Goal: Transaction & Acquisition: Obtain resource

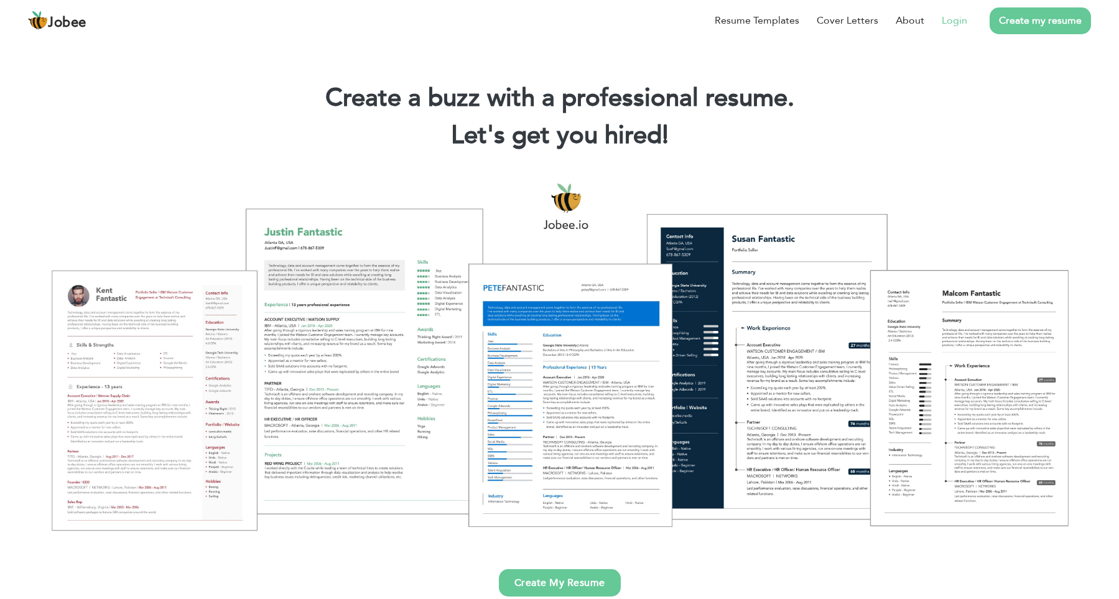
click at [950, 27] on link "Login" at bounding box center [953, 20] width 25 height 15
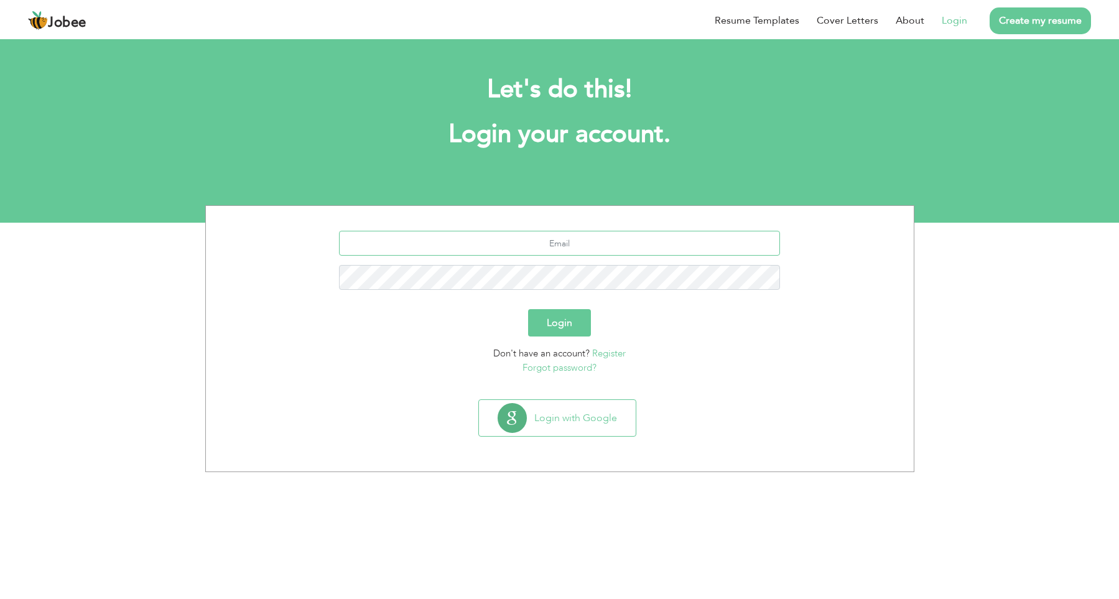
click at [580, 243] on input "text" at bounding box center [559, 243] width 441 height 25
type input "[EMAIL_ADDRESS][DOMAIN_NAME]"
click at [537, 326] on button "Login" at bounding box center [559, 322] width 63 height 27
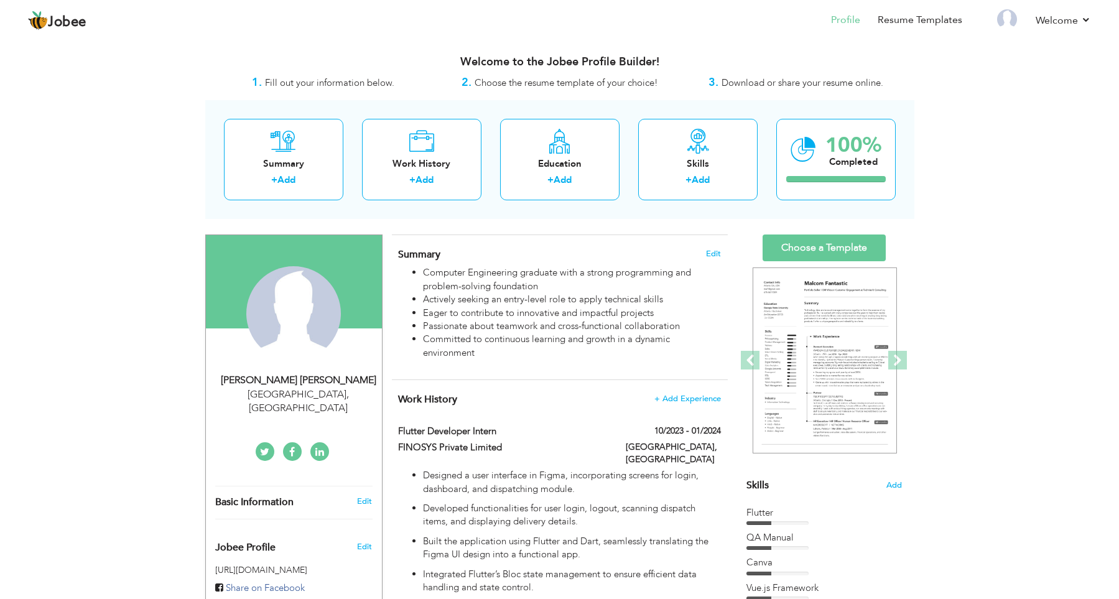
click at [286, 397] on div "Karachi , Pakistan" at bounding box center [298, 401] width 167 height 29
type input "[PERSON_NAME]"
type input "03059561341"
select select "number:166"
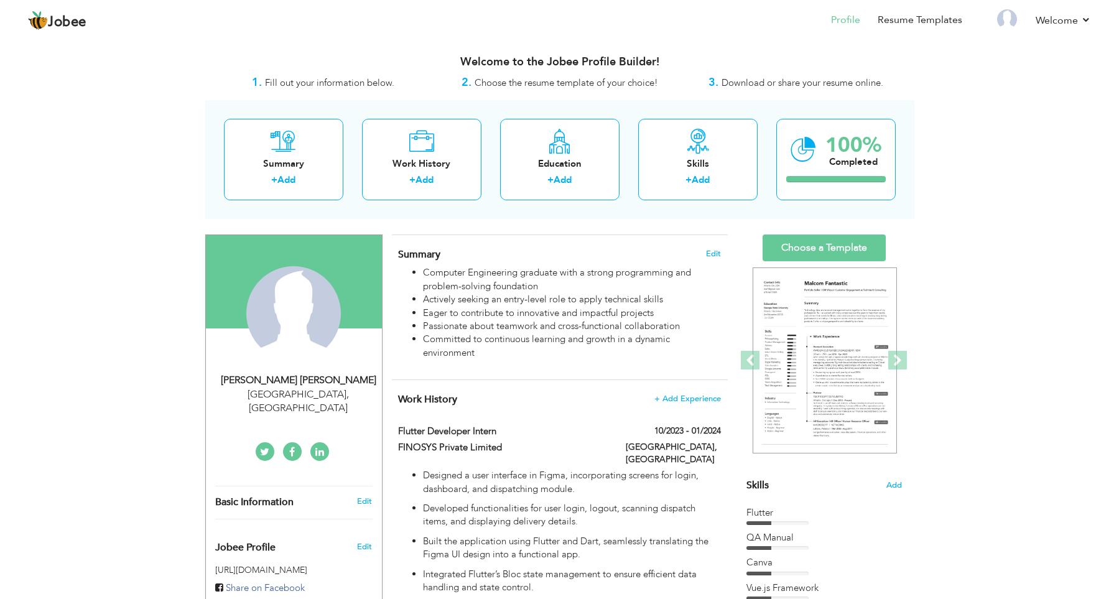
type input "Karachi"
select select "number:2"
type input "linkedin.com/in/bassam-ali-75457416b"
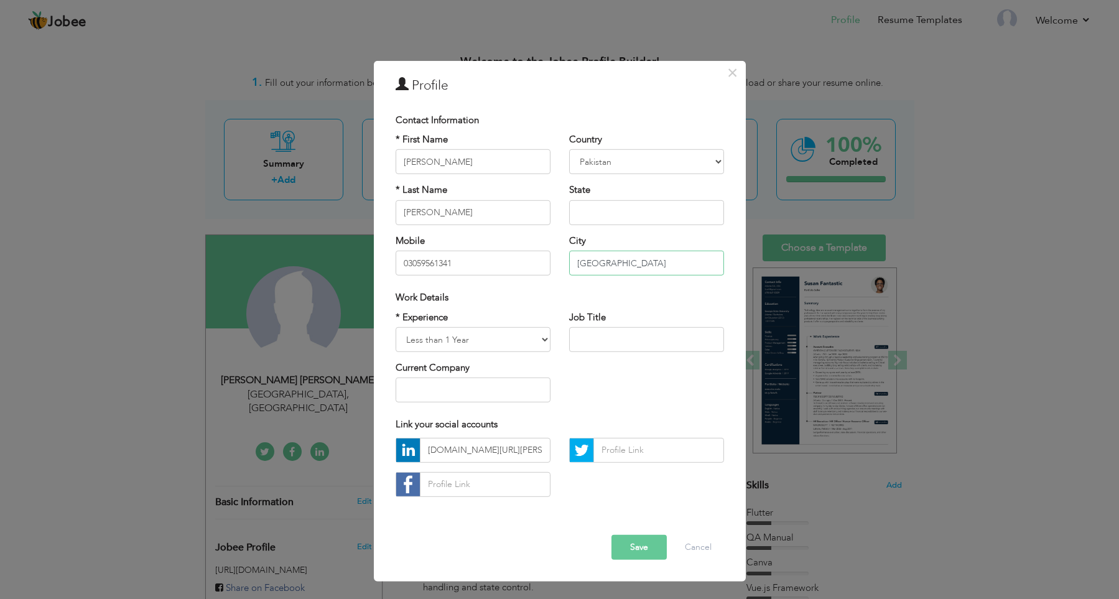
click at [619, 272] on input "Karachi" at bounding box center [646, 263] width 155 height 25
click at [626, 263] on input "Karachi" at bounding box center [646, 263] width 155 height 25
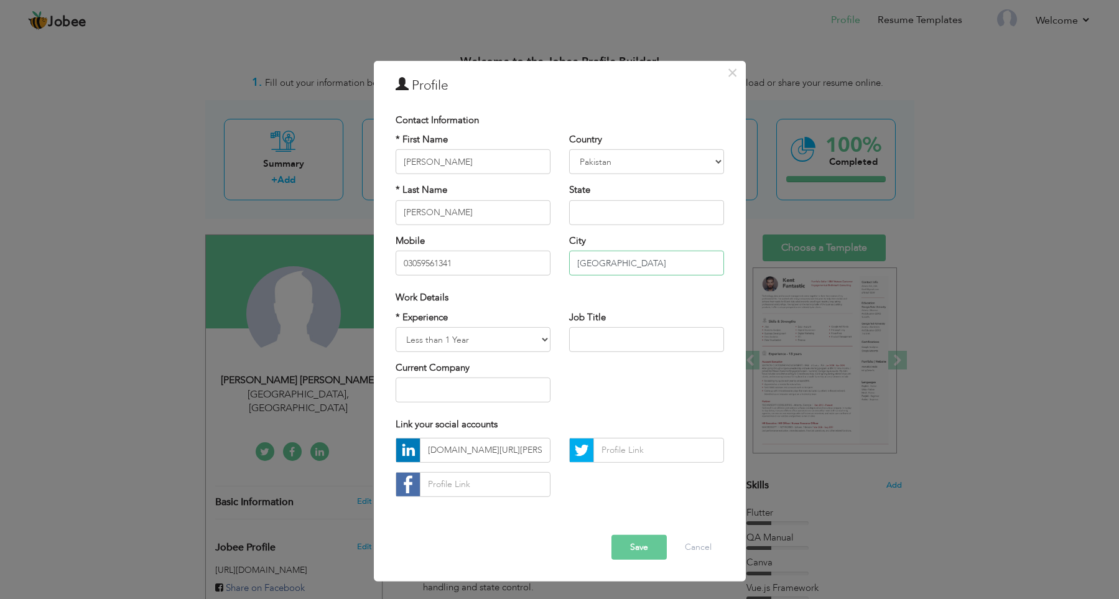
type input "Lahore"
click at [633, 553] on button "Save" at bounding box center [638, 547] width 55 height 25
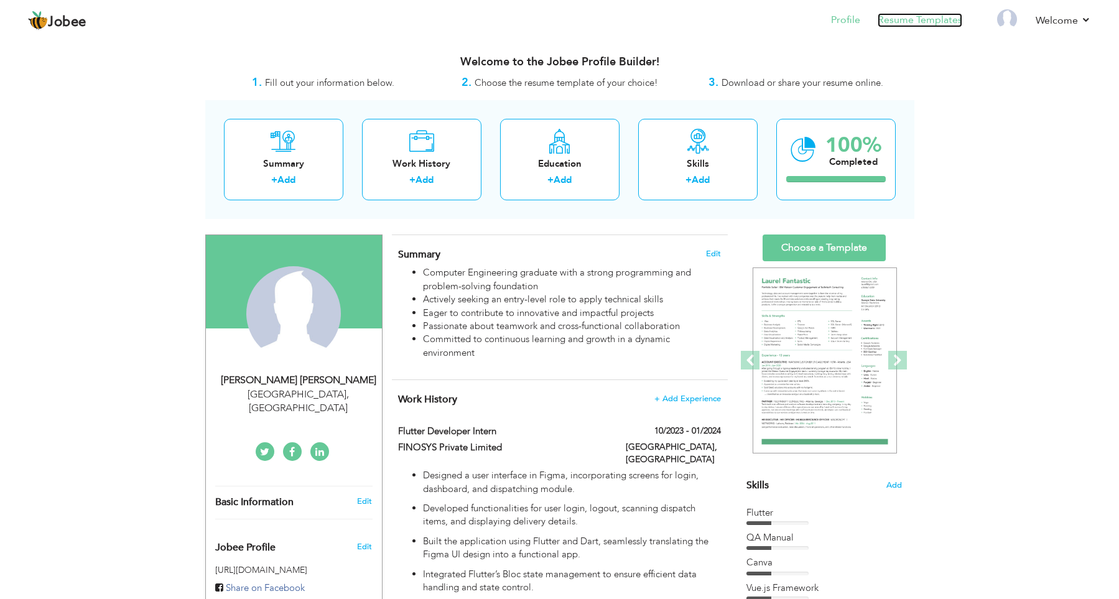
click at [926, 21] on link "Resume Templates" at bounding box center [919, 20] width 85 height 14
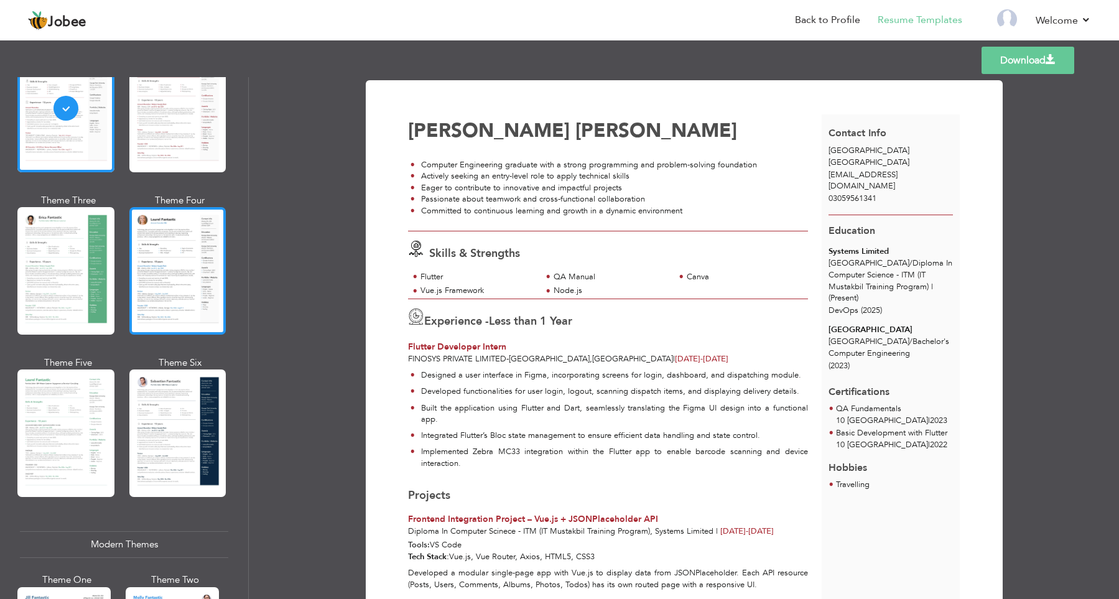
scroll to position [235, 0]
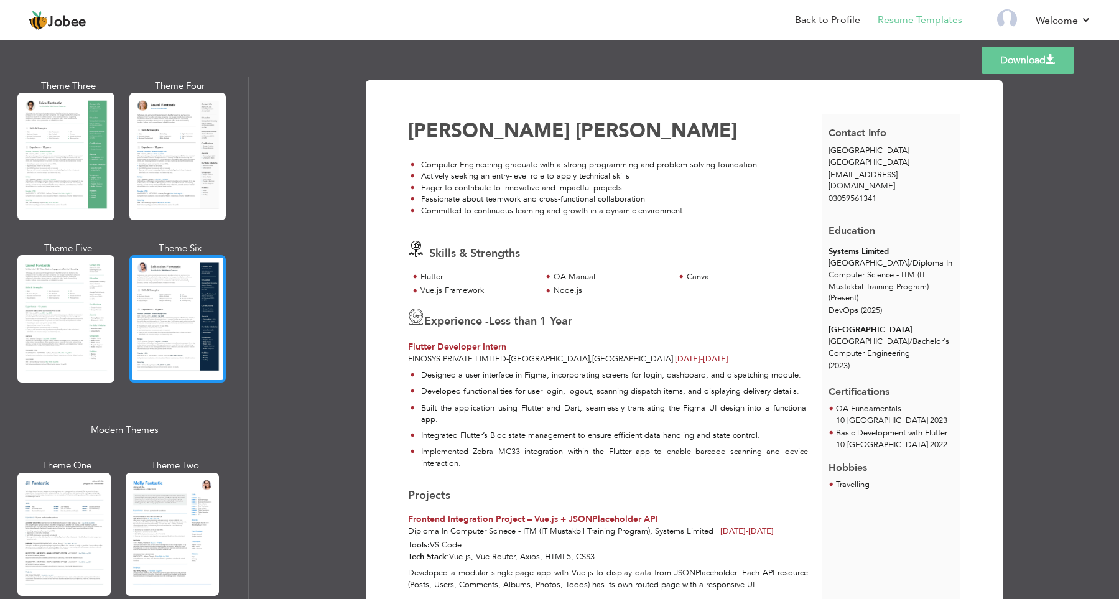
click at [167, 307] on div at bounding box center [177, 318] width 97 height 127
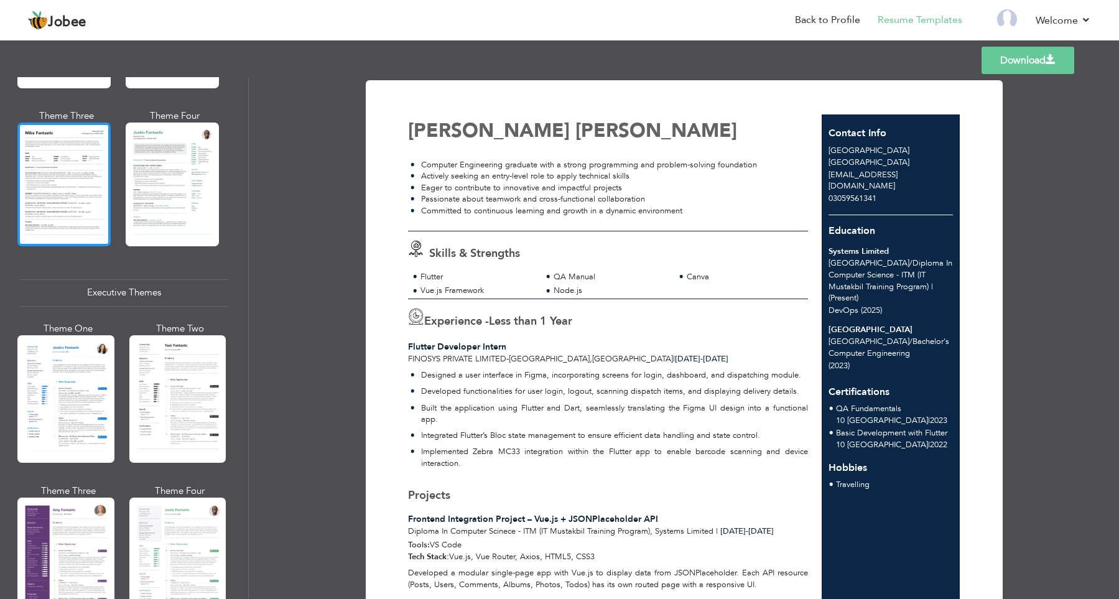
scroll to position [862, 0]
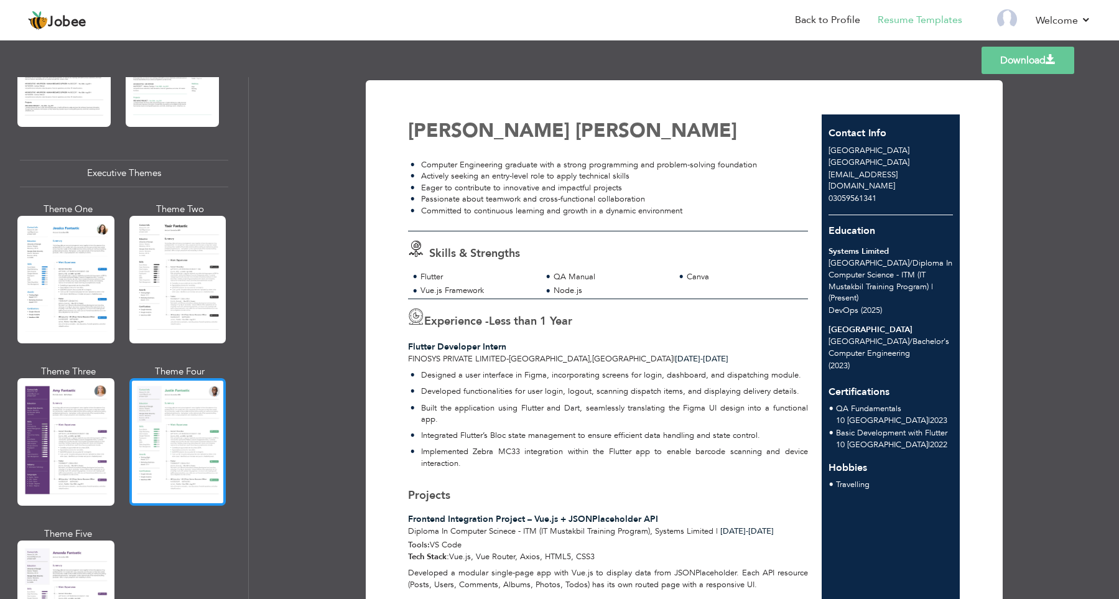
click at [189, 450] on div at bounding box center [177, 441] width 97 height 127
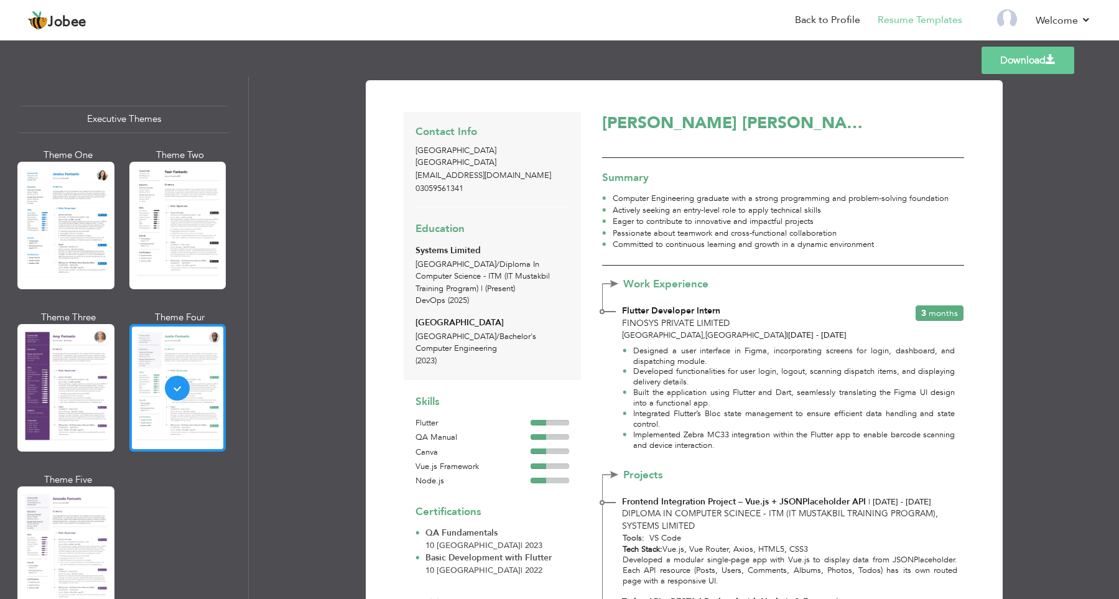
scroll to position [940, 0]
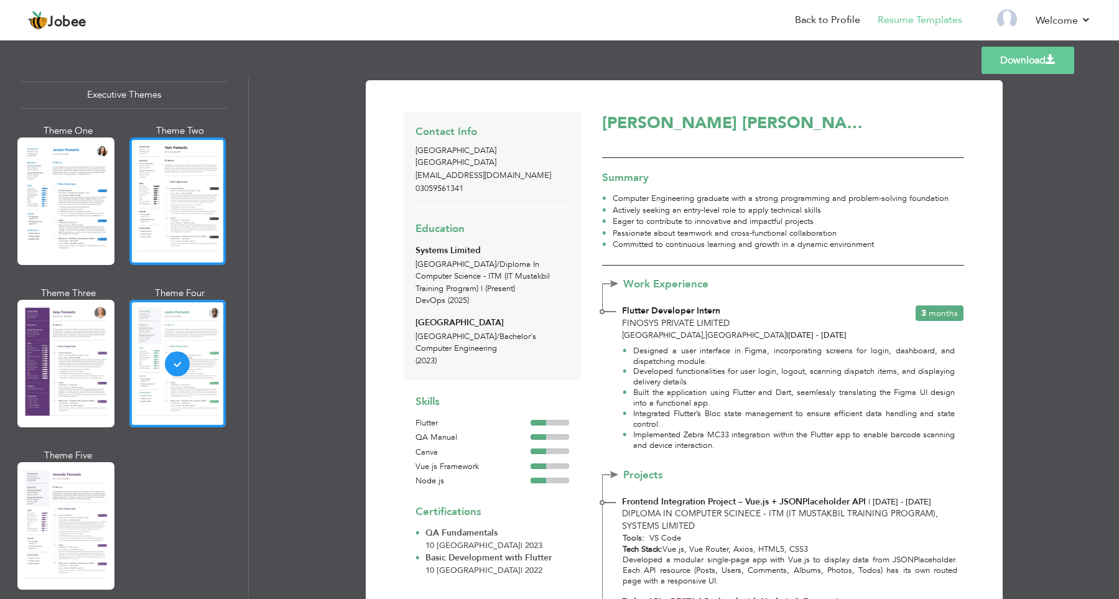
click at [160, 212] on div at bounding box center [177, 200] width 97 height 127
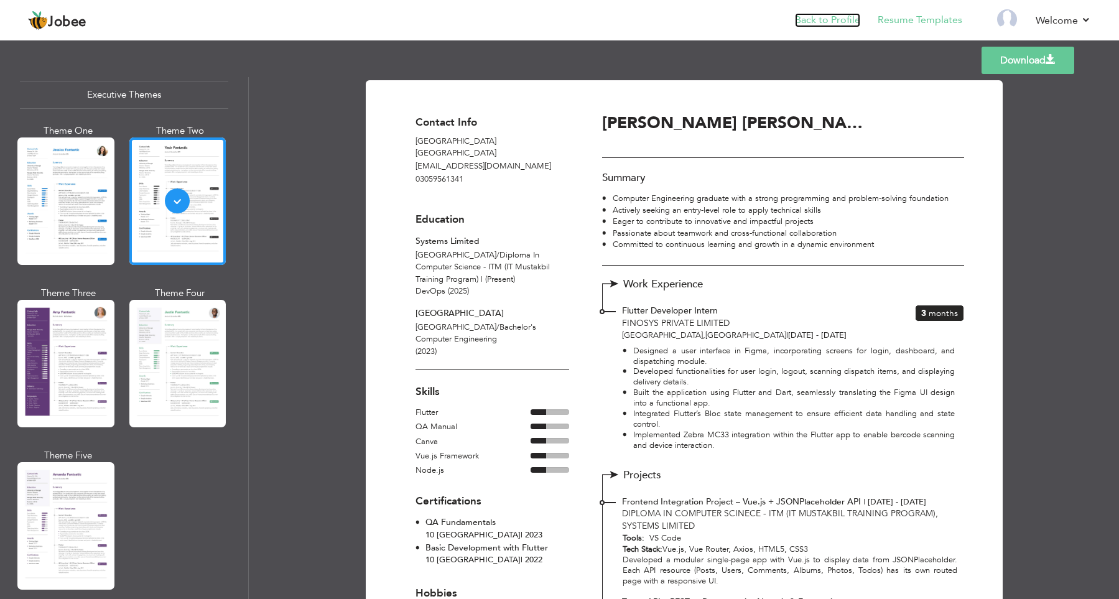
click at [829, 25] on link "Back to Profile" at bounding box center [827, 20] width 65 height 14
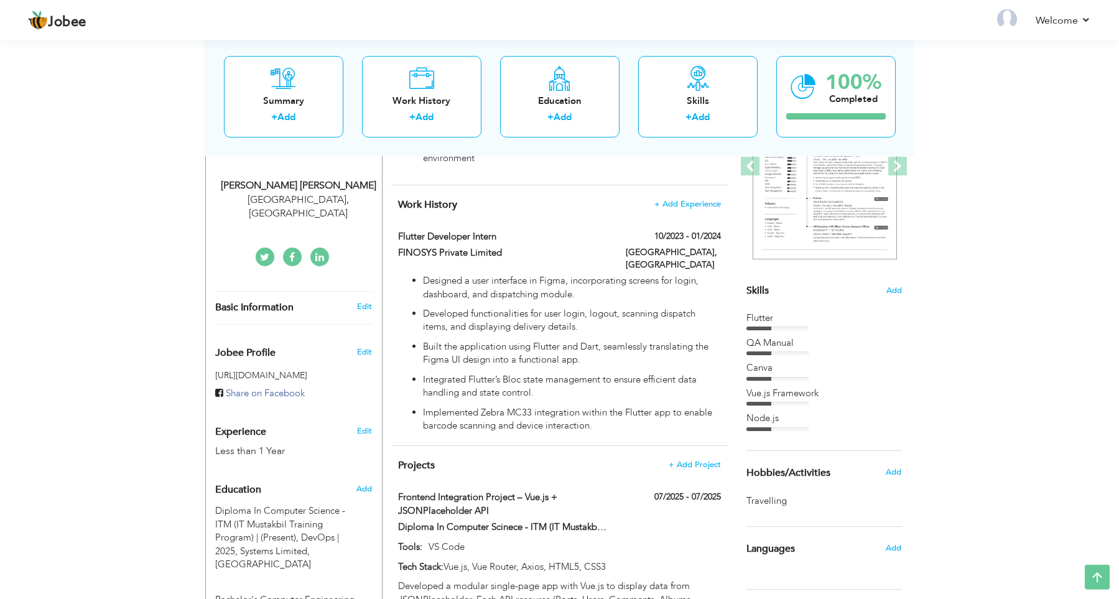
scroll to position [172, 0]
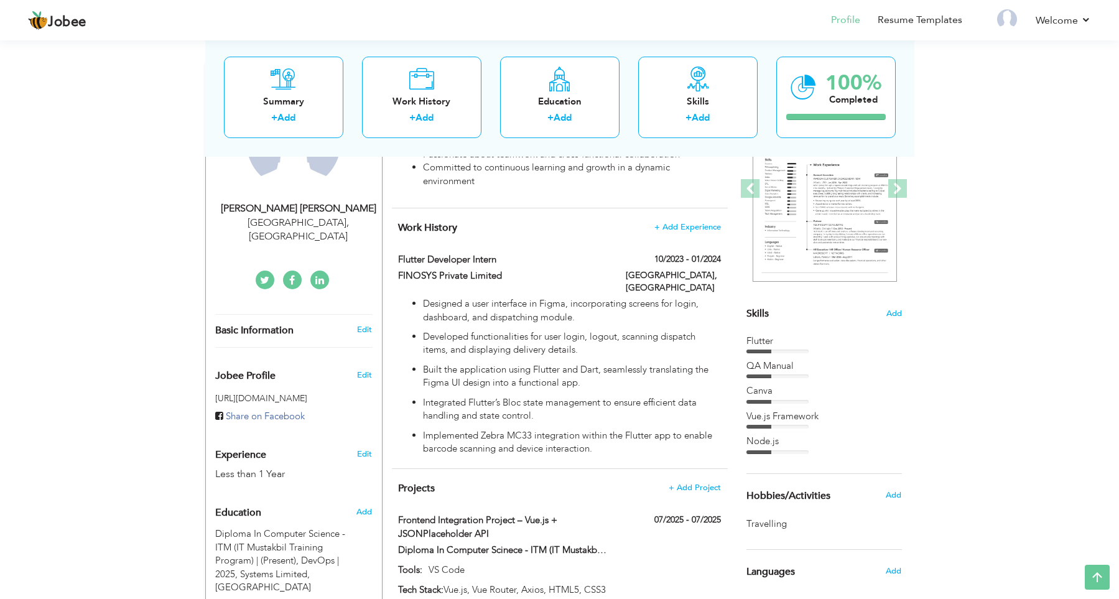
click at [770, 349] on div "Flutter" at bounding box center [823, 344] width 155 height 19
click at [759, 320] on span "Skills" at bounding box center [757, 314] width 22 height 14
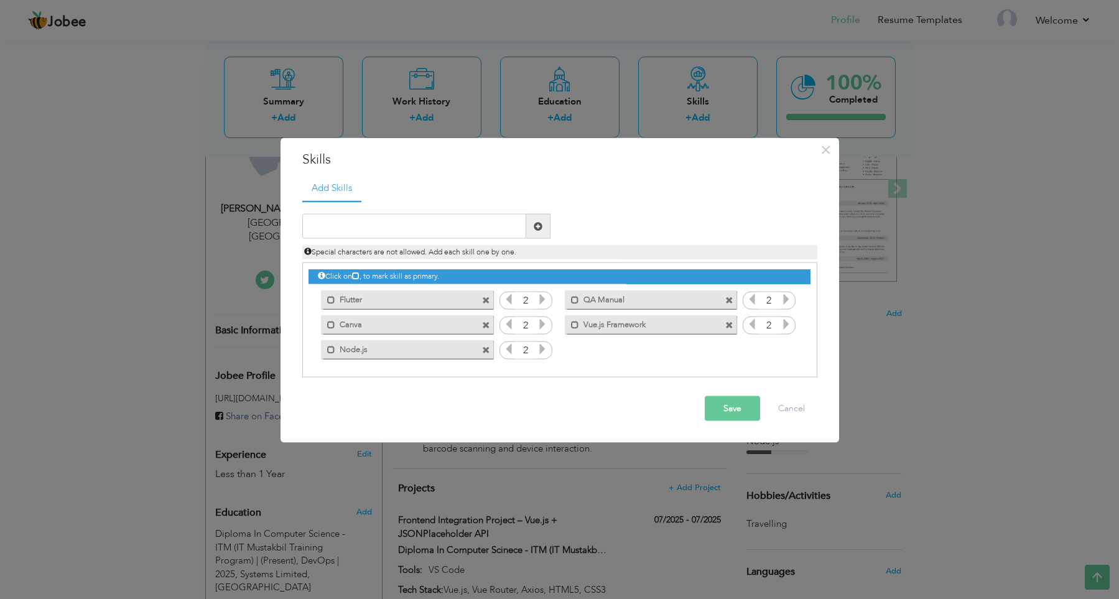
click at [543, 300] on icon at bounding box center [542, 298] width 11 height 11
click at [541, 325] on icon at bounding box center [542, 323] width 11 height 11
click at [542, 350] on icon at bounding box center [542, 348] width 11 height 11
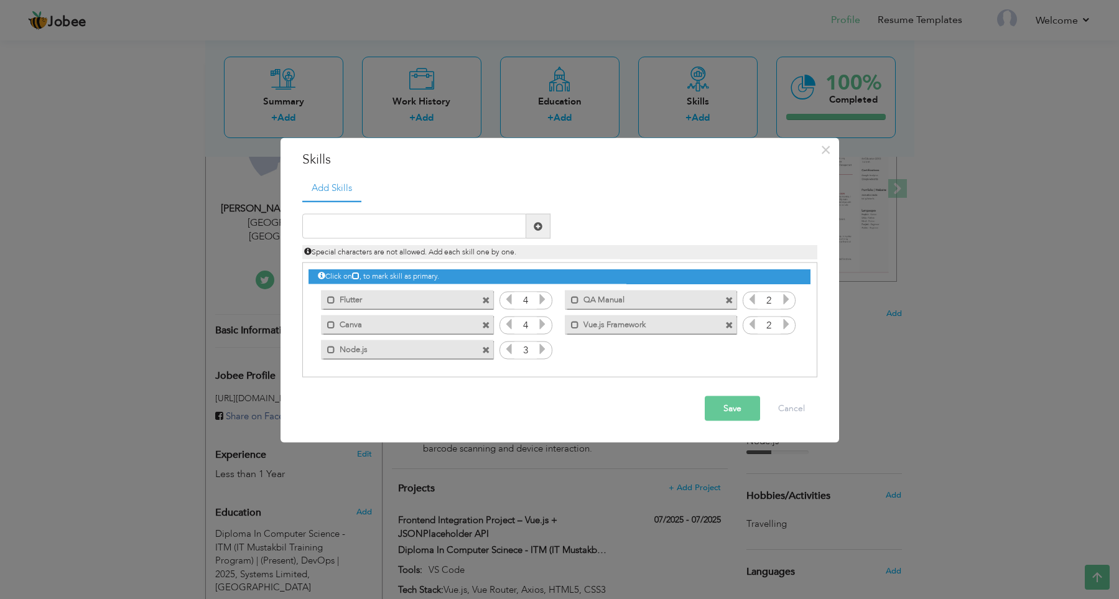
click at [786, 304] on icon at bounding box center [785, 298] width 11 height 11
click at [785, 324] on icon at bounding box center [785, 323] width 11 height 11
click at [511, 329] on icon at bounding box center [508, 323] width 11 height 11
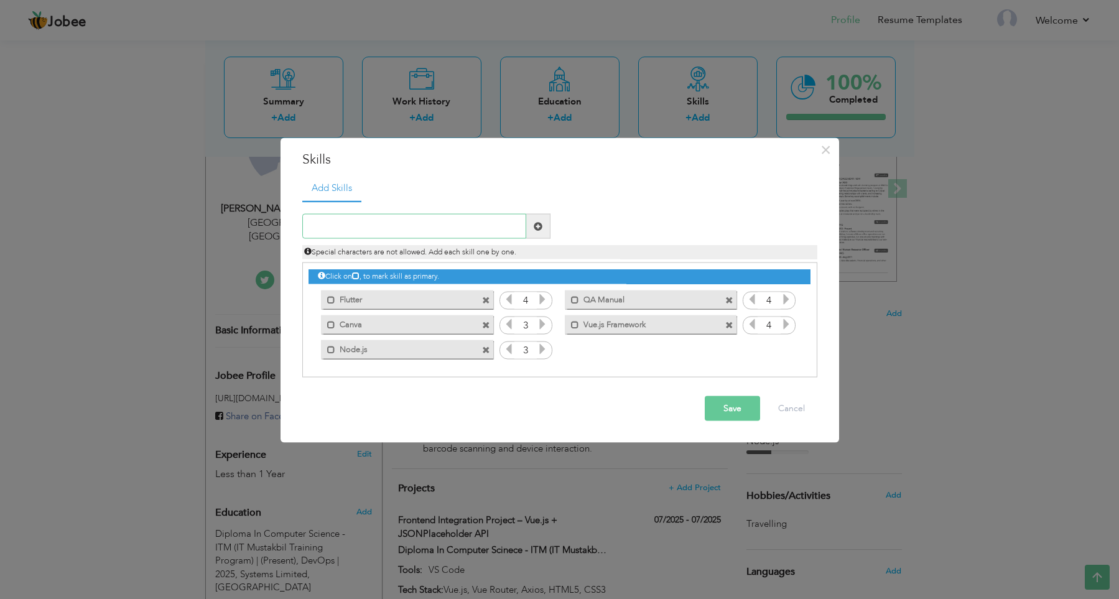
click at [480, 226] on input "text" at bounding box center [414, 226] width 224 height 25
click at [718, 417] on button "Save" at bounding box center [732, 408] width 55 height 25
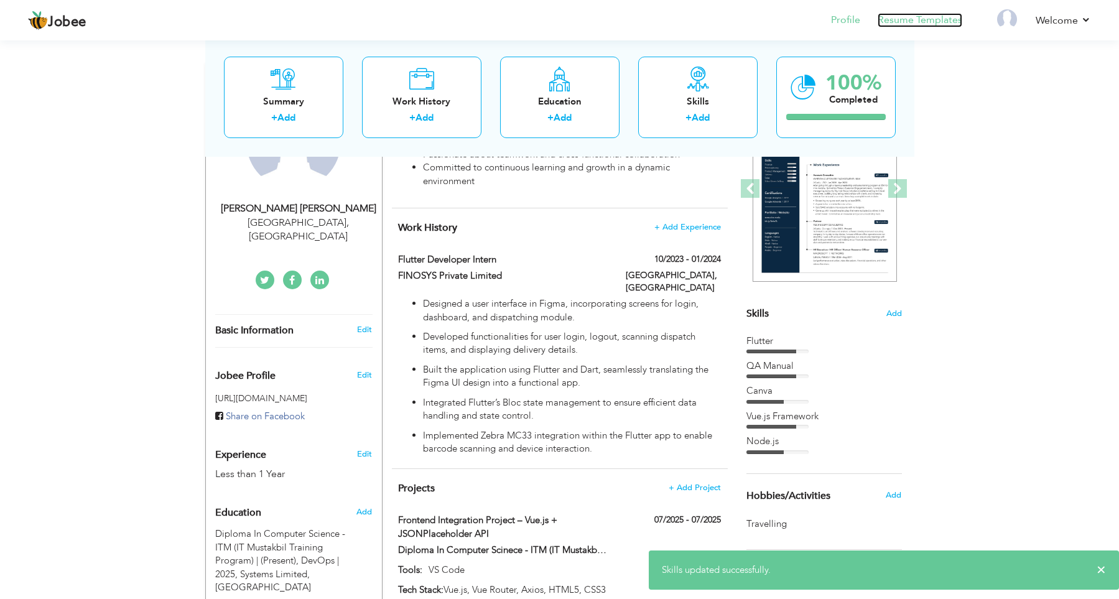
click at [946, 26] on link "Resume Templates" at bounding box center [919, 20] width 85 height 14
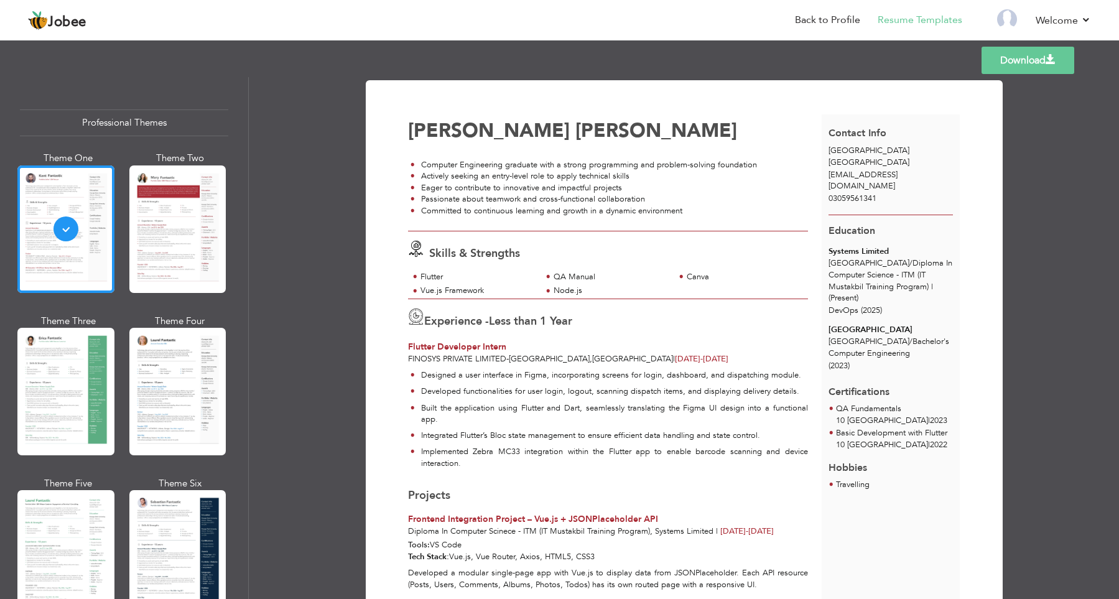
click at [1066, 201] on div "Download [PERSON_NAME] [PERSON_NAME] Computer Engineering graduate with a stron…" at bounding box center [684, 338] width 870 height 522
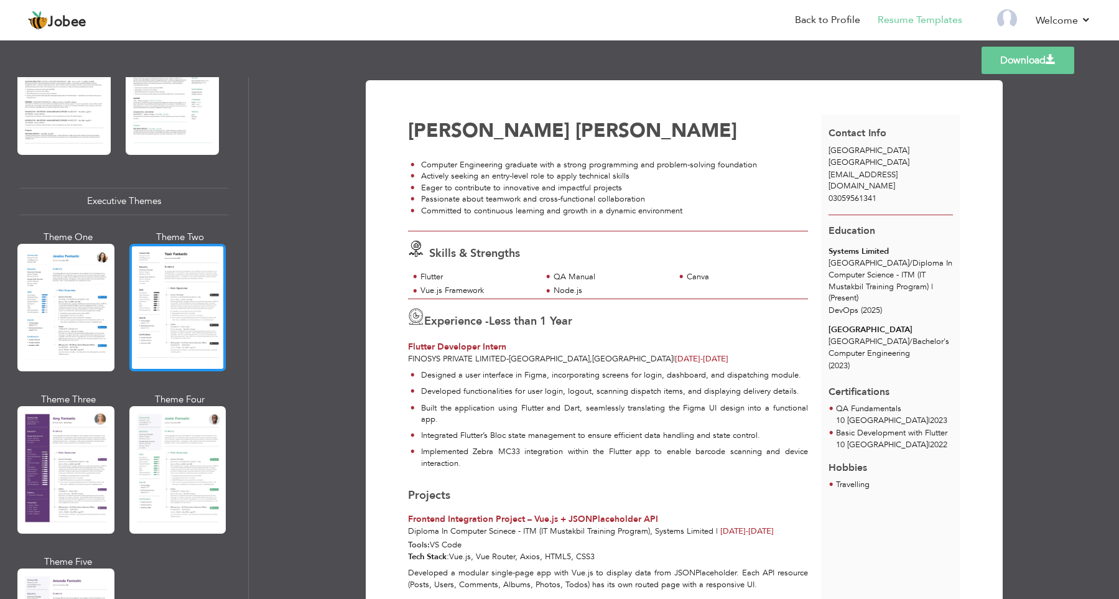
scroll to position [940, 0]
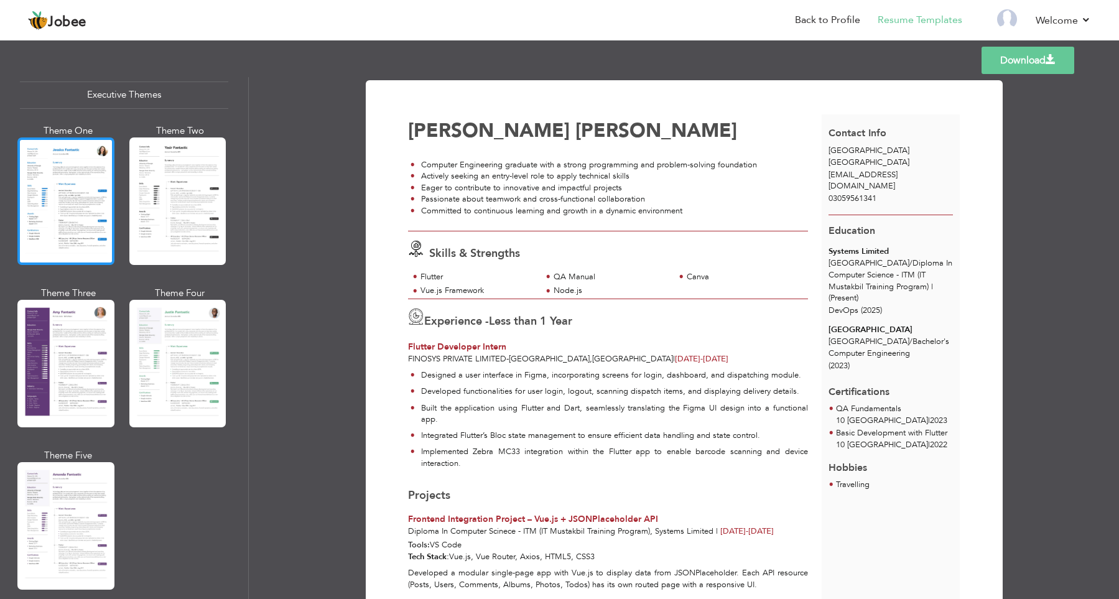
click at [57, 215] on div at bounding box center [65, 200] width 97 height 127
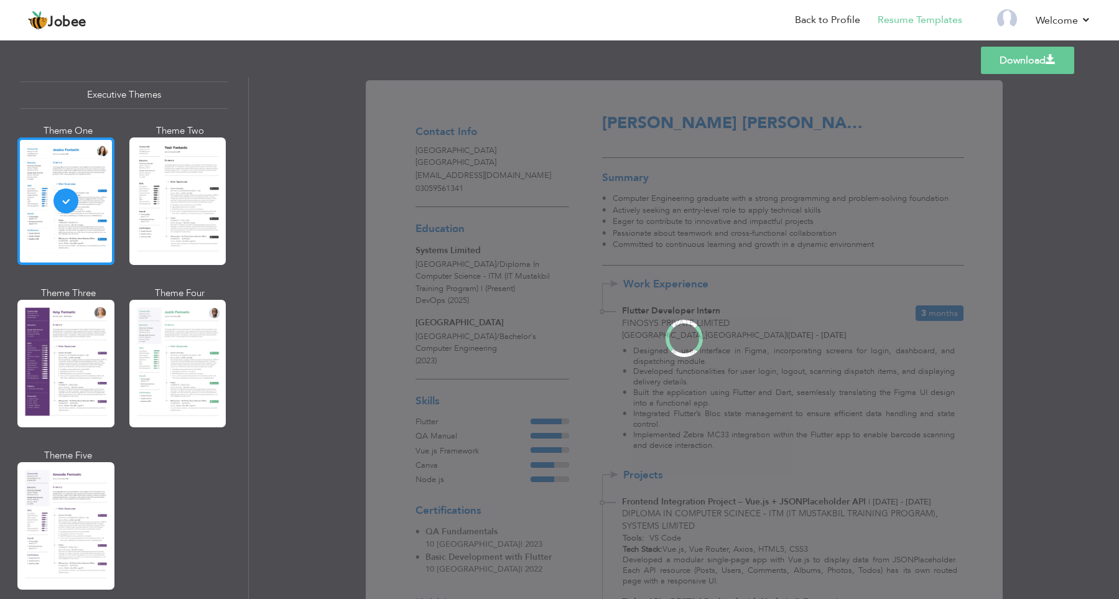
scroll to position [939, 0]
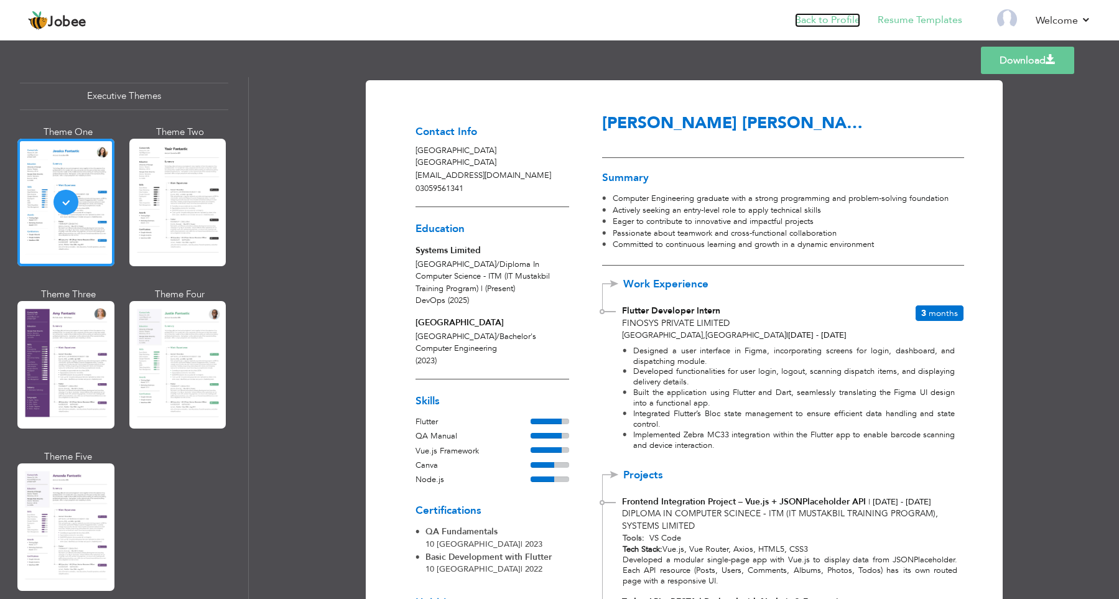
click at [808, 19] on link "Back to Profile" at bounding box center [827, 20] width 65 height 14
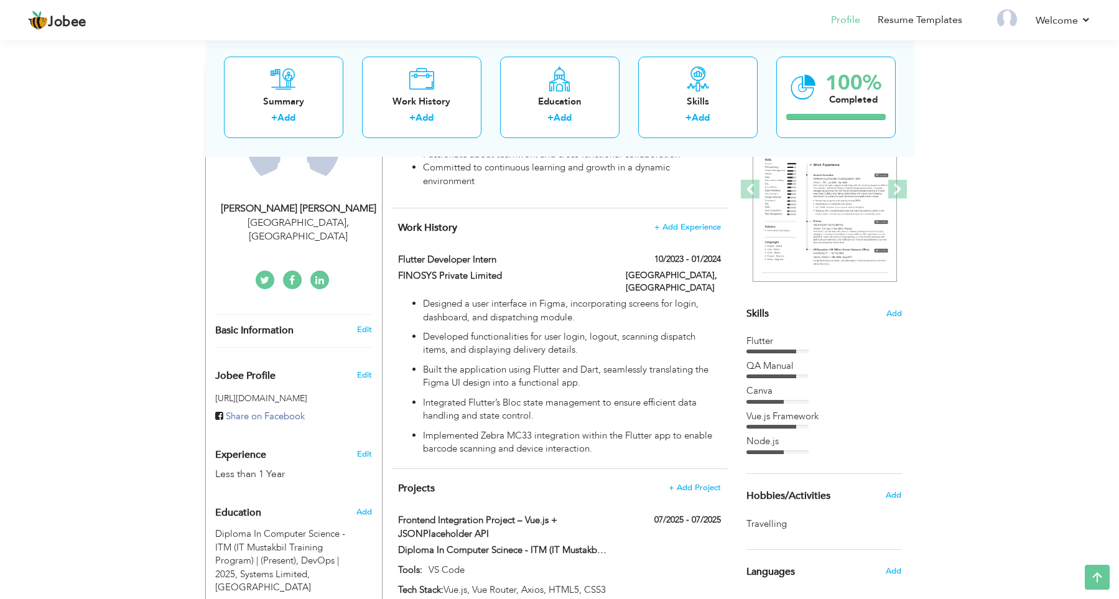
scroll to position [172, 0]
click at [767, 326] on div "Skills Add Flutter QA Manual [GEOGRAPHIC_DATA]" at bounding box center [823, 258] width 155 height 391
click at [761, 317] on span "Skills" at bounding box center [757, 314] width 22 height 14
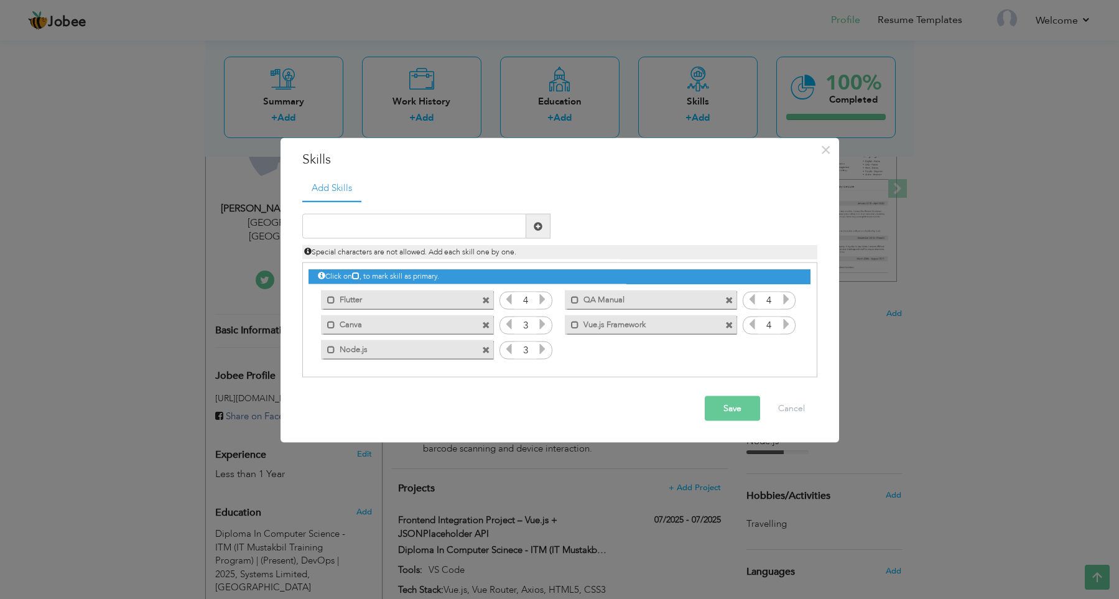
click at [508, 299] on icon at bounding box center [508, 298] width 11 height 11
click at [756, 303] on icon at bounding box center [751, 298] width 11 height 11
click at [752, 325] on icon at bounding box center [751, 323] width 11 height 11
click at [545, 323] on icon at bounding box center [542, 323] width 11 height 11
click at [506, 326] on icon at bounding box center [508, 323] width 11 height 11
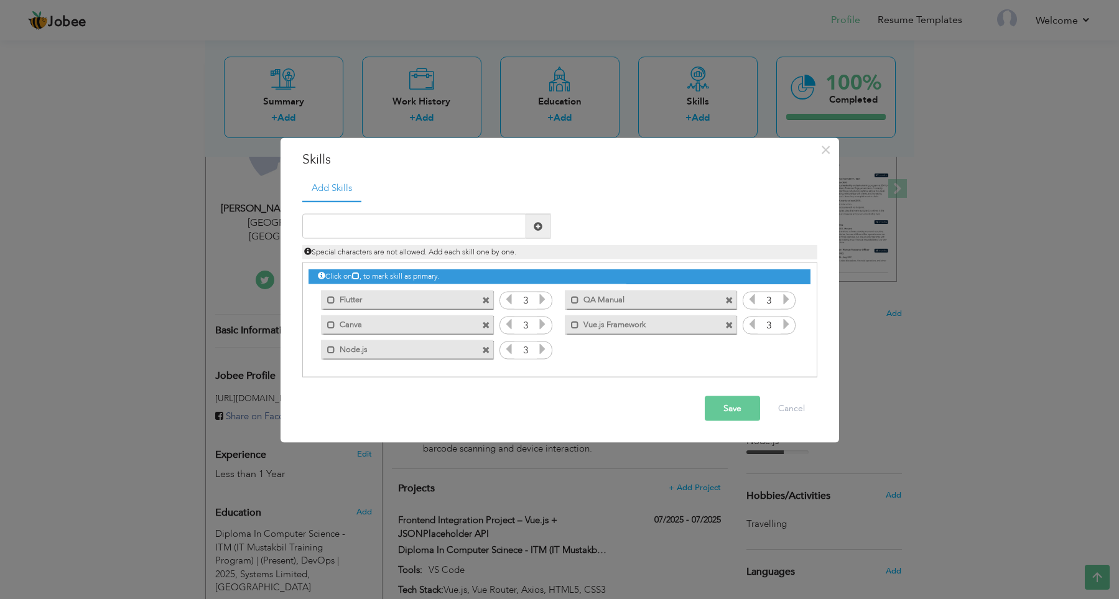
click at [711, 414] on button "Save" at bounding box center [732, 408] width 55 height 25
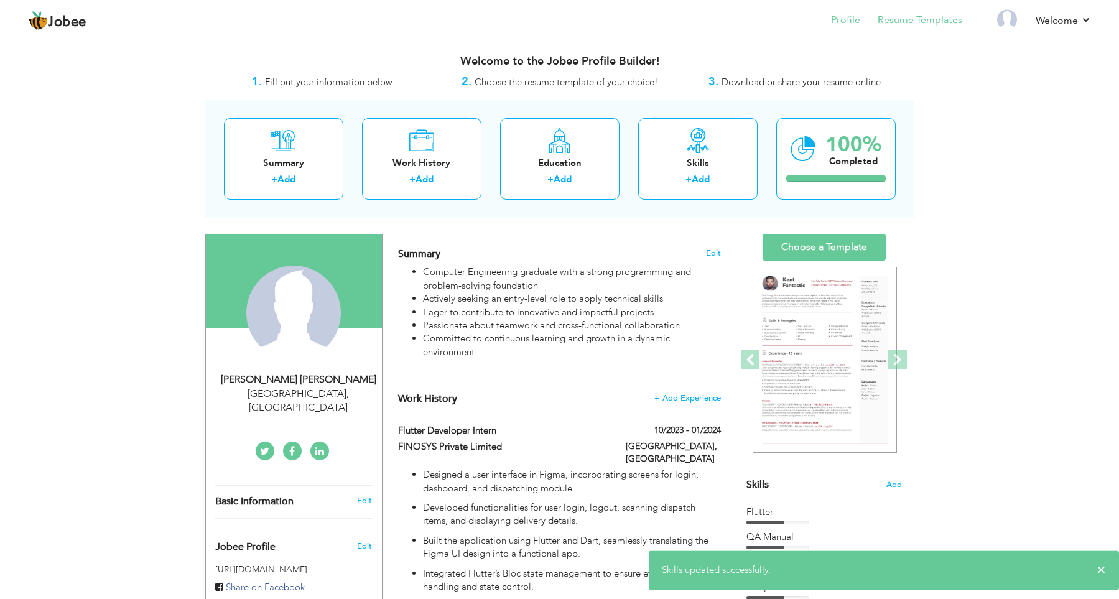
scroll to position [0, 0]
click at [915, 28] on li "Resume Templates" at bounding box center [911, 21] width 102 height 34
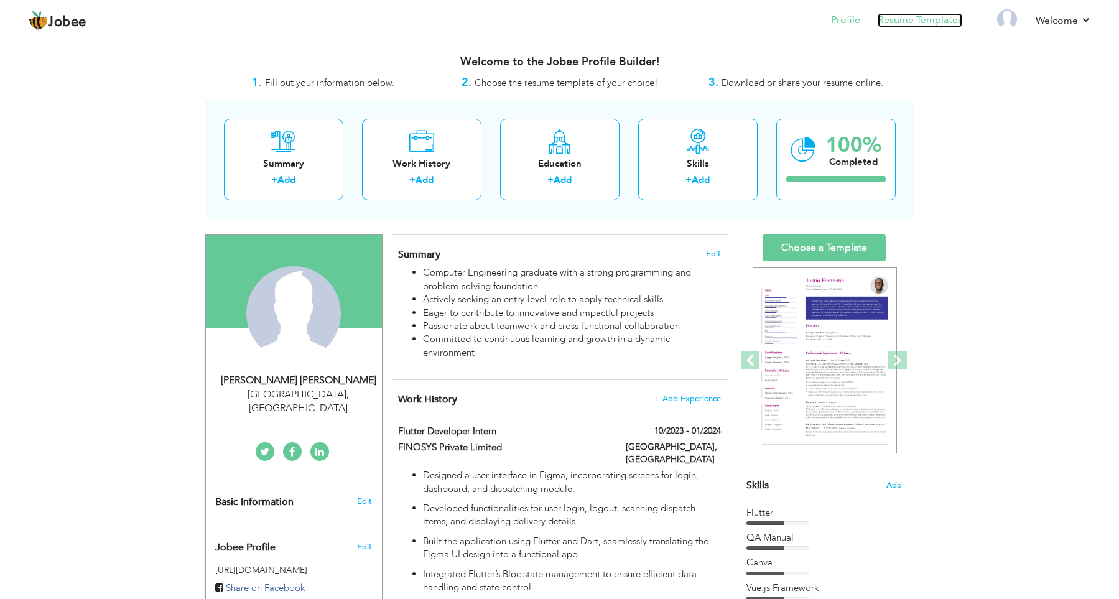
click at [916, 21] on link "Resume Templates" at bounding box center [919, 20] width 85 height 14
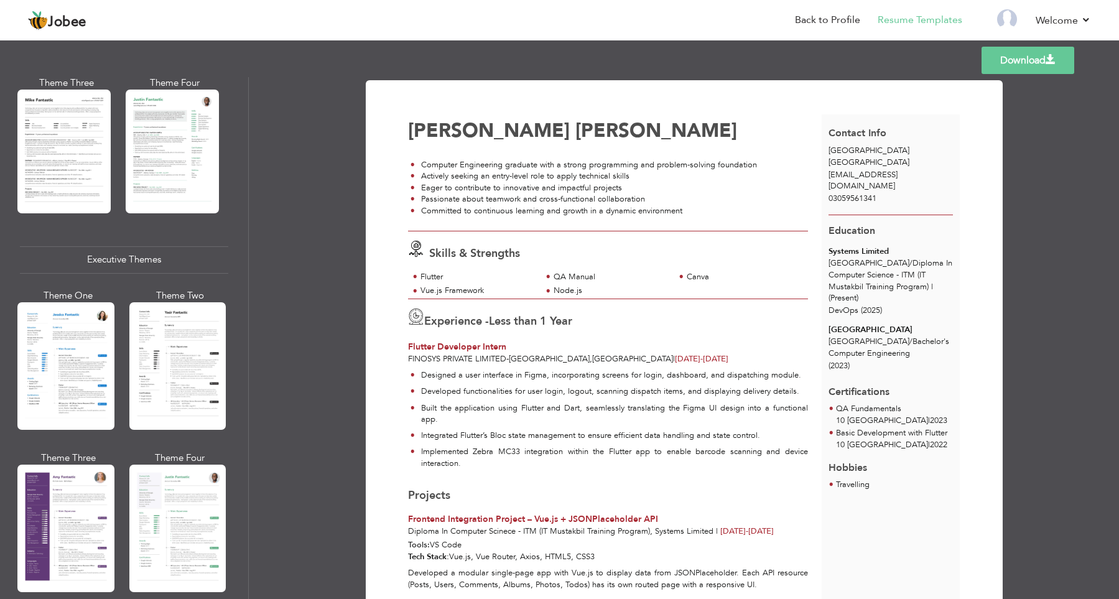
scroll to position [783, 0]
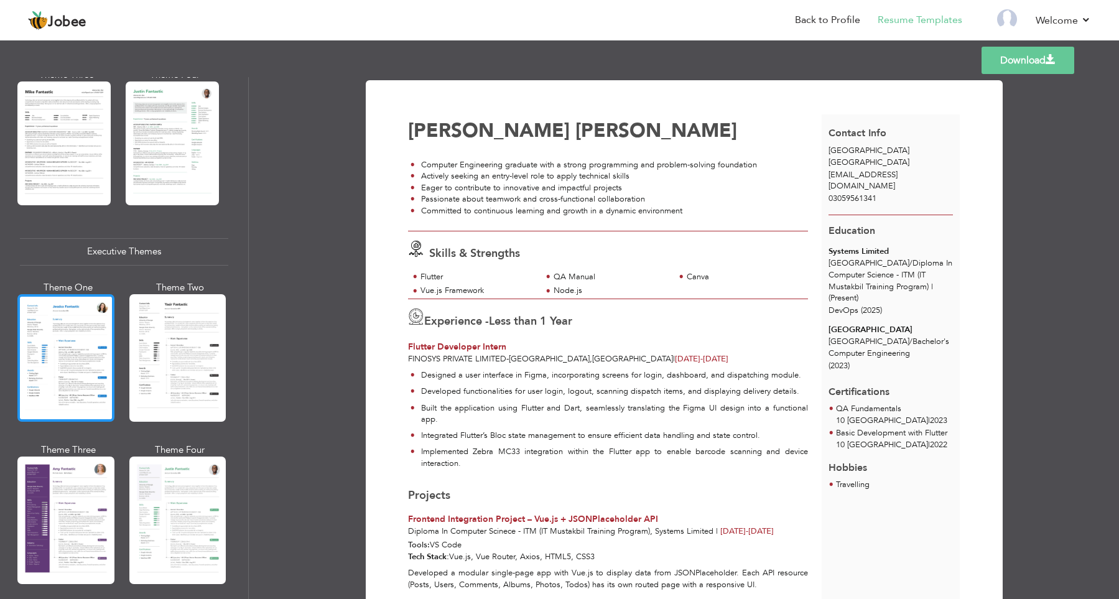
click at [35, 342] on div at bounding box center [65, 357] width 97 height 127
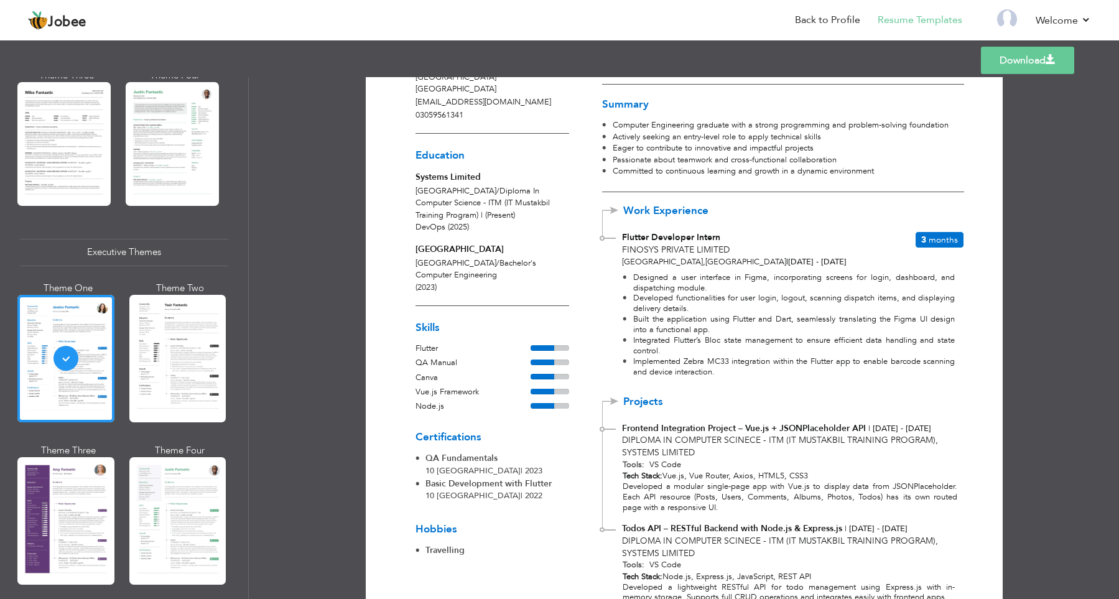
scroll to position [0, 0]
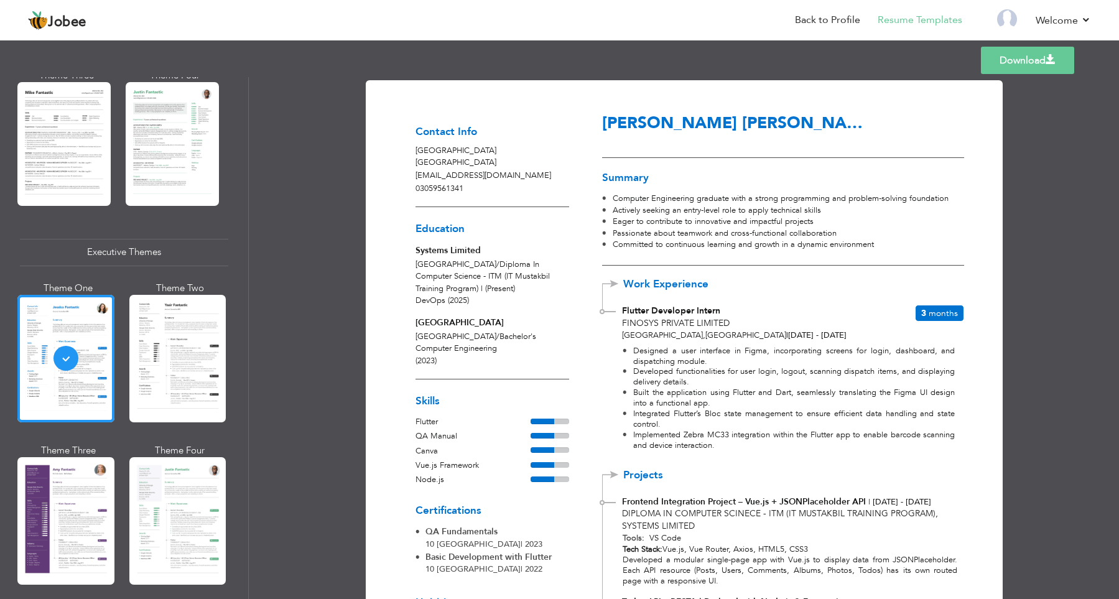
click at [1001, 67] on link "Download" at bounding box center [1027, 60] width 93 height 27
click at [1035, 67] on link "Download" at bounding box center [1027, 60] width 93 height 27
click at [796, 21] on li "Back to Profile" at bounding box center [818, 21] width 83 height 34
click at [814, 20] on link "Back to Profile" at bounding box center [827, 20] width 65 height 14
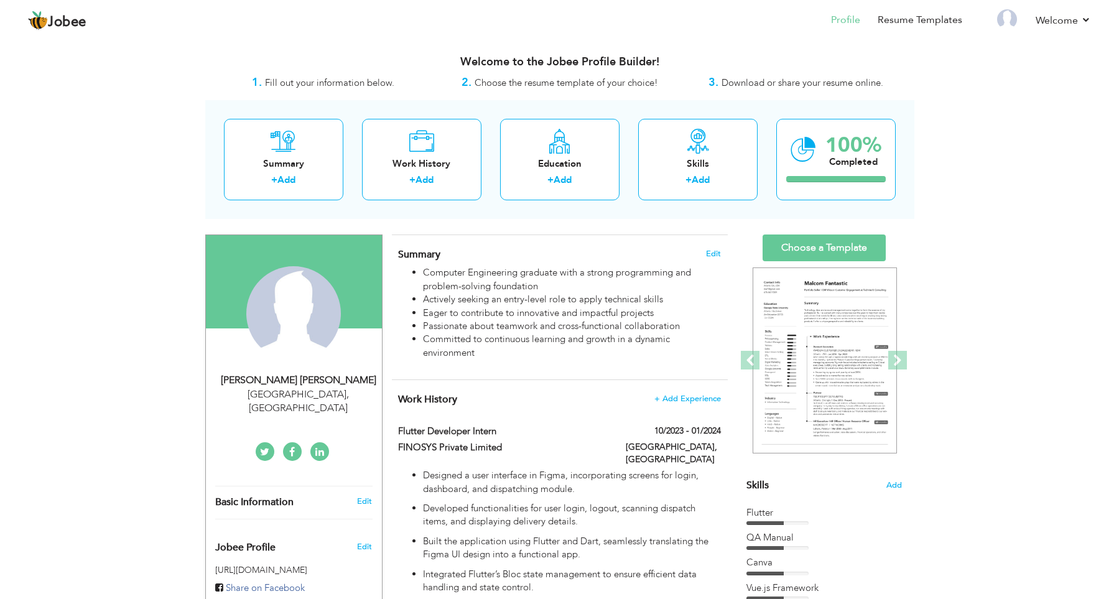
click at [346, 392] on span "," at bounding box center [347, 394] width 2 height 14
type input "Syed Bassam"
type input "Ali"
type input "03059561341"
select select "number:166"
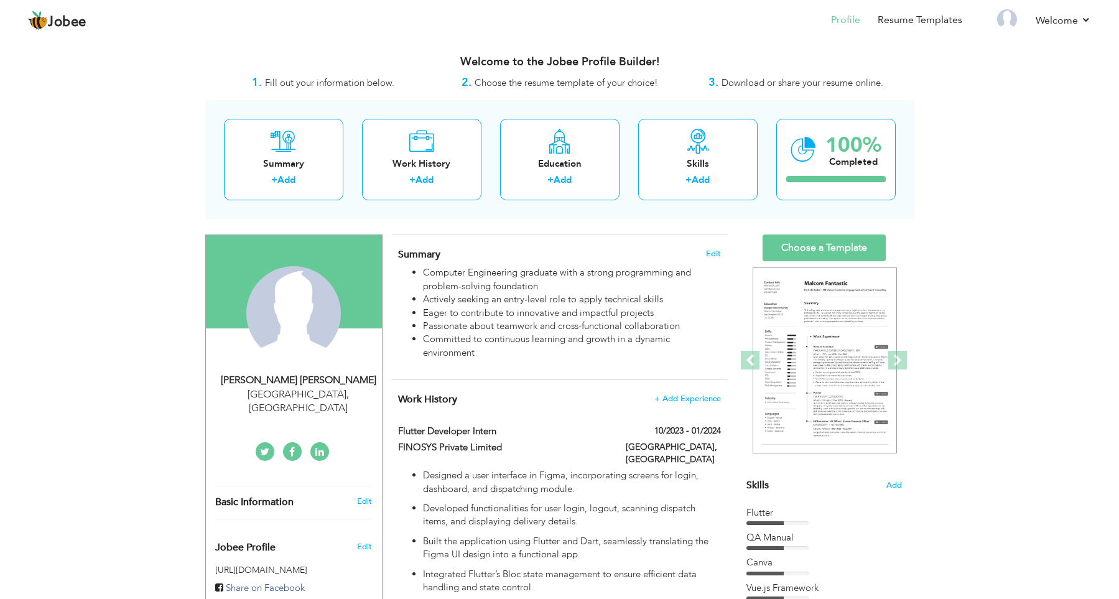
type input "Lahore"
select select "number:2"
type input "linkedin.com/in/bassam-ali-75457416b"
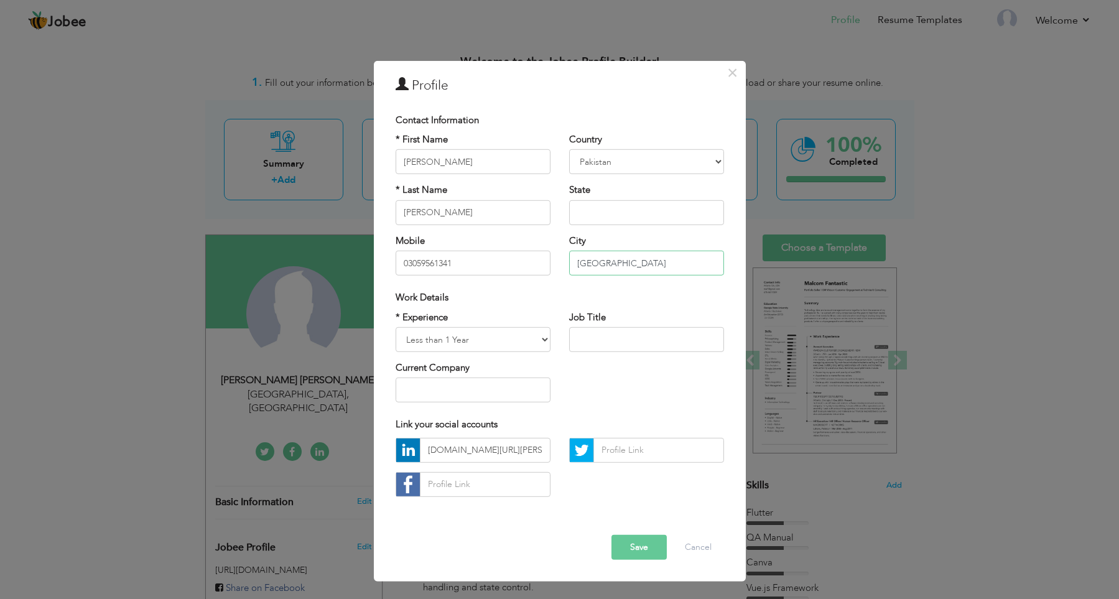
click at [637, 260] on input "Lahore" at bounding box center [646, 263] width 155 height 25
type input "Karachi"
click at [637, 551] on button "Save" at bounding box center [638, 547] width 55 height 25
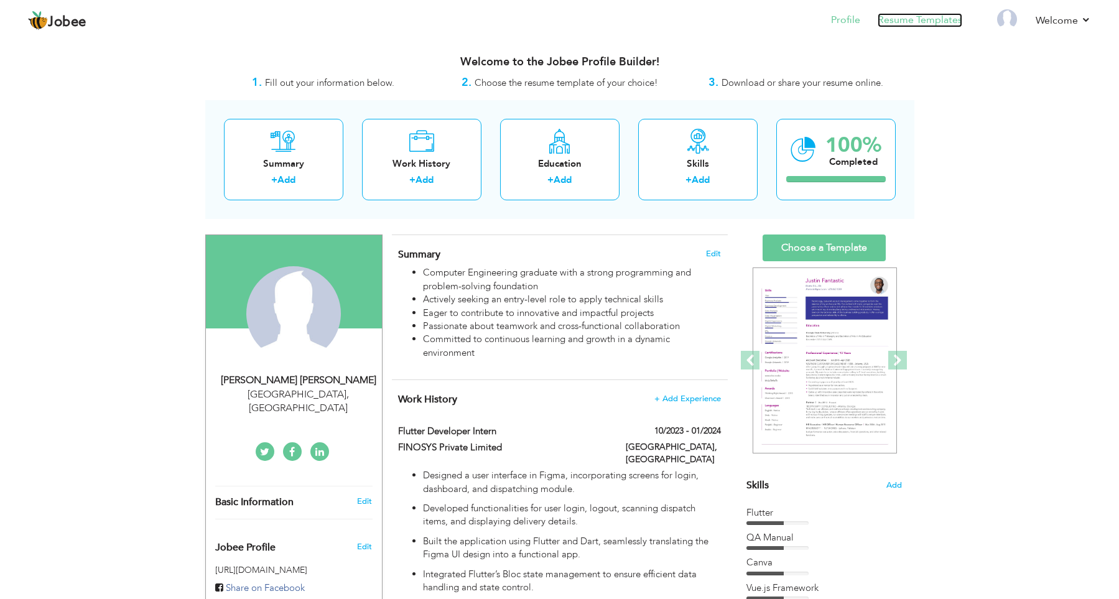
click at [932, 22] on link "Resume Templates" at bounding box center [919, 20] width 85 height 14
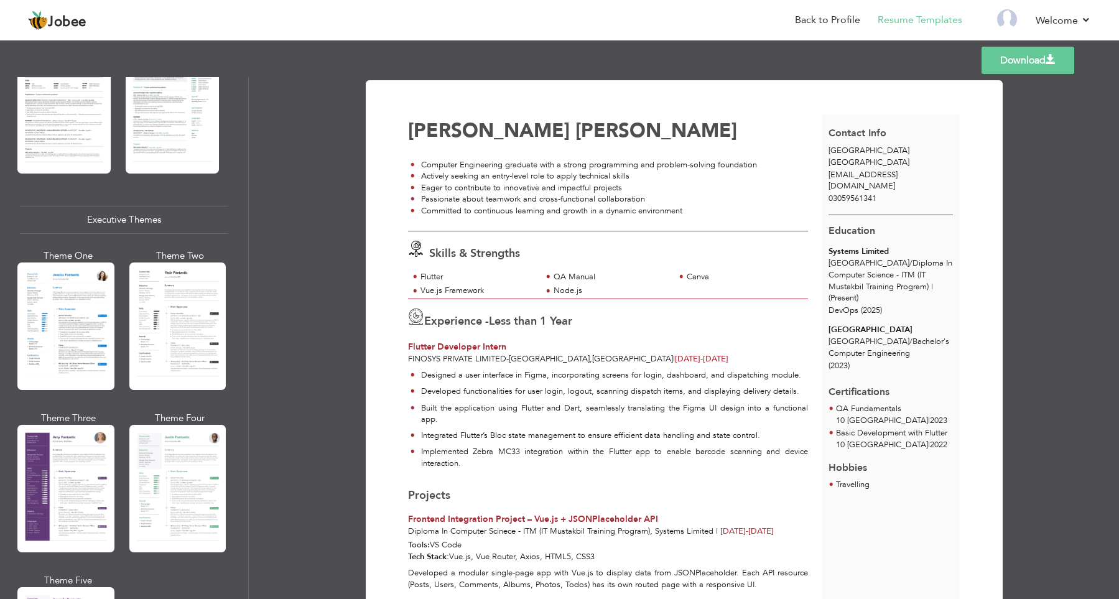
scroll to position [940, 0]
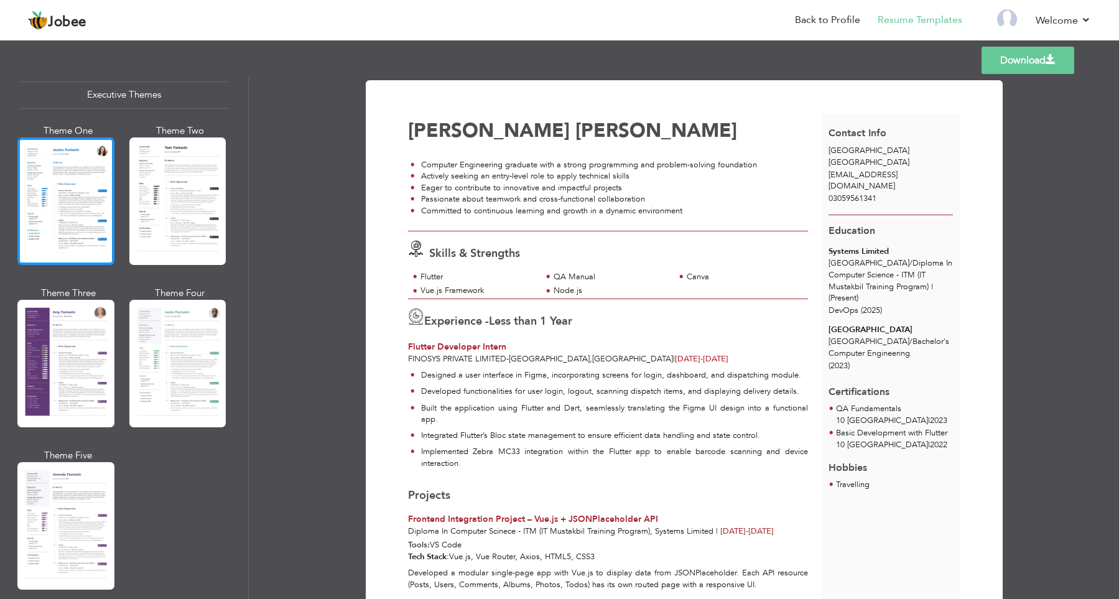
click at [88, 218] on div at bounding box center [65, 200] width 97 height 127
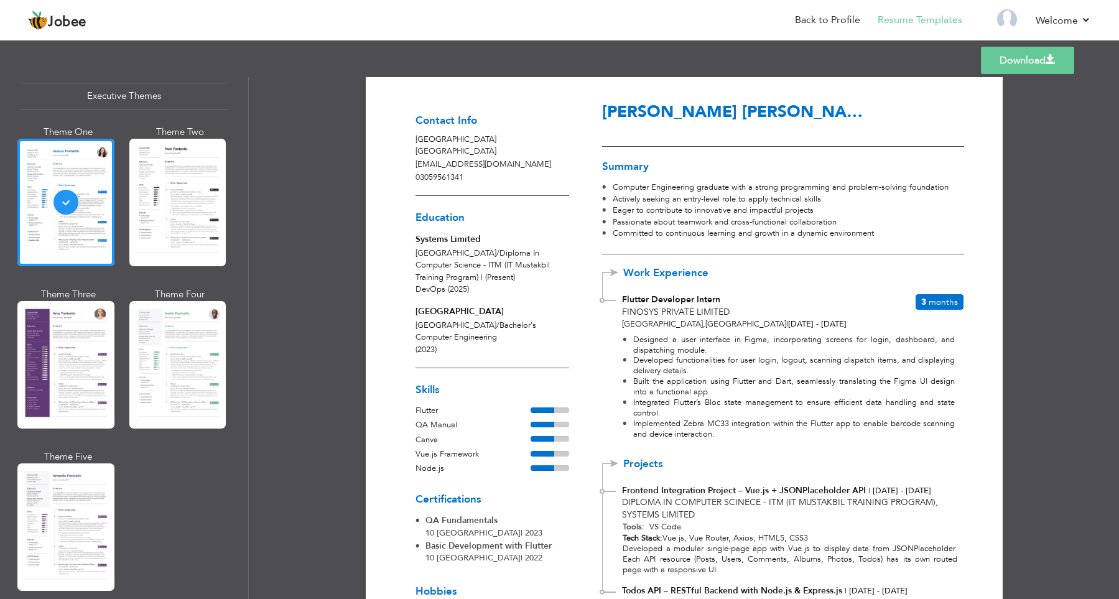
scroll to position [0, 0]
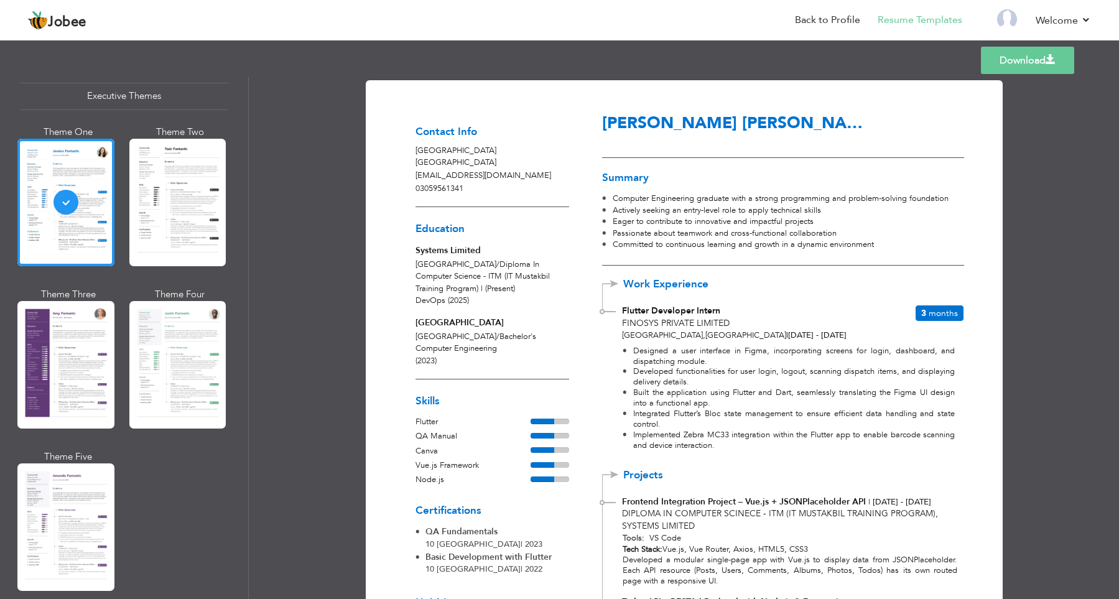
click at [1041, 63] on link "Download" at bounding box center [1027, 60] width 93 height 27
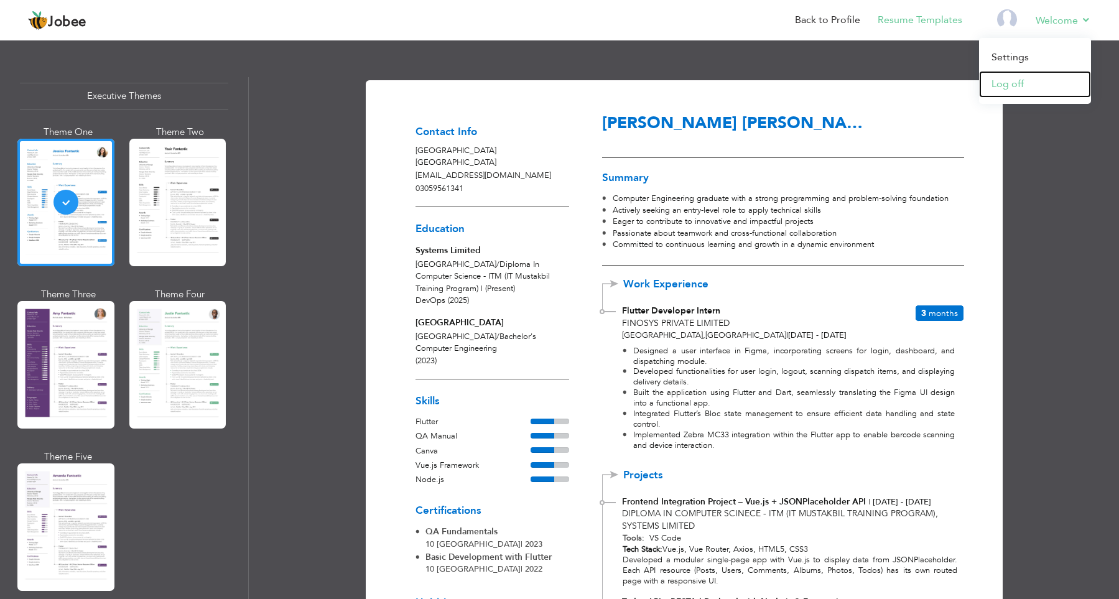
click at [1038, 88] on link "Log off" at bounding box center [1035, 84] width 112 height 27
